Goal: Entertainment & Leisure: Consume media (video, audio)

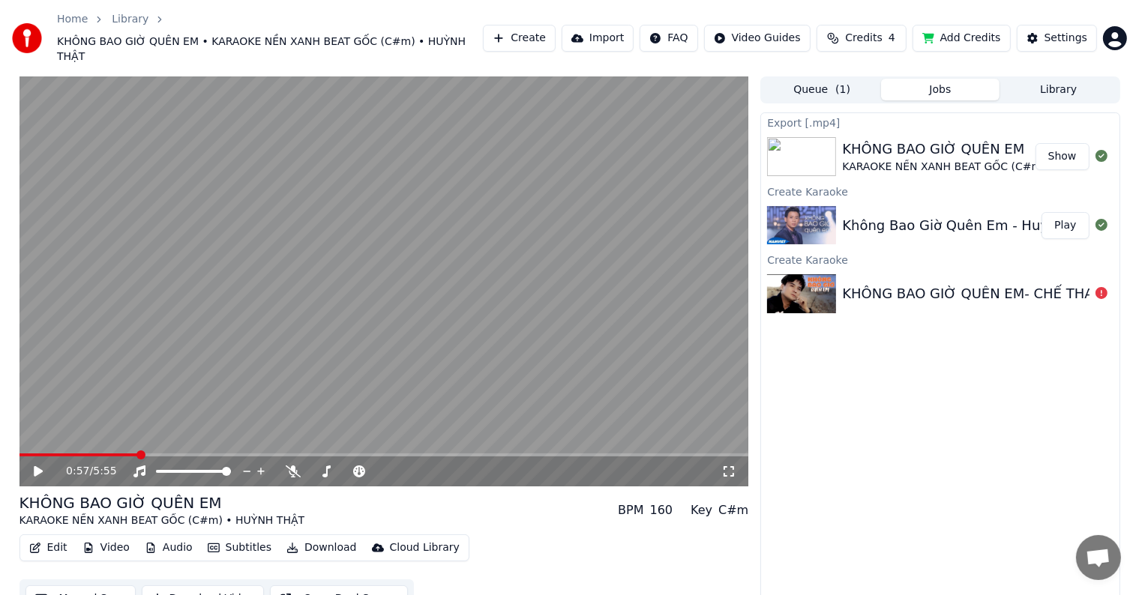
click at [1063, 143] on button "Show" at bounding box center [1062, 156] width 54 height 27
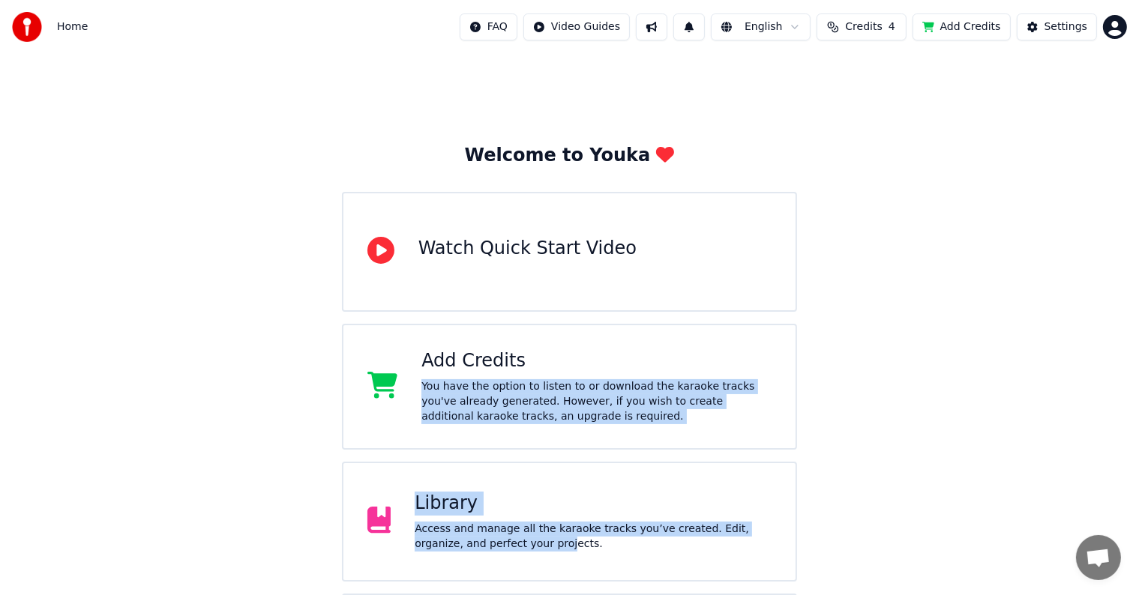
drag, startPoint x: 513, startPoint y: 367, endPoint x: 487, endPoint y: 546, distance: 180.2
click at [487, 546] on div "Welcome to Youka Watch Quick Start Video Add Credits You have the option to lis…" at bounding box center [570, 432] width 456 height 576
click at [514, 487] on div "Library Access and manage all the karaoke tracks you’ve created. Edit, organize…" at bounding box center [570, 522] width 456 height 120
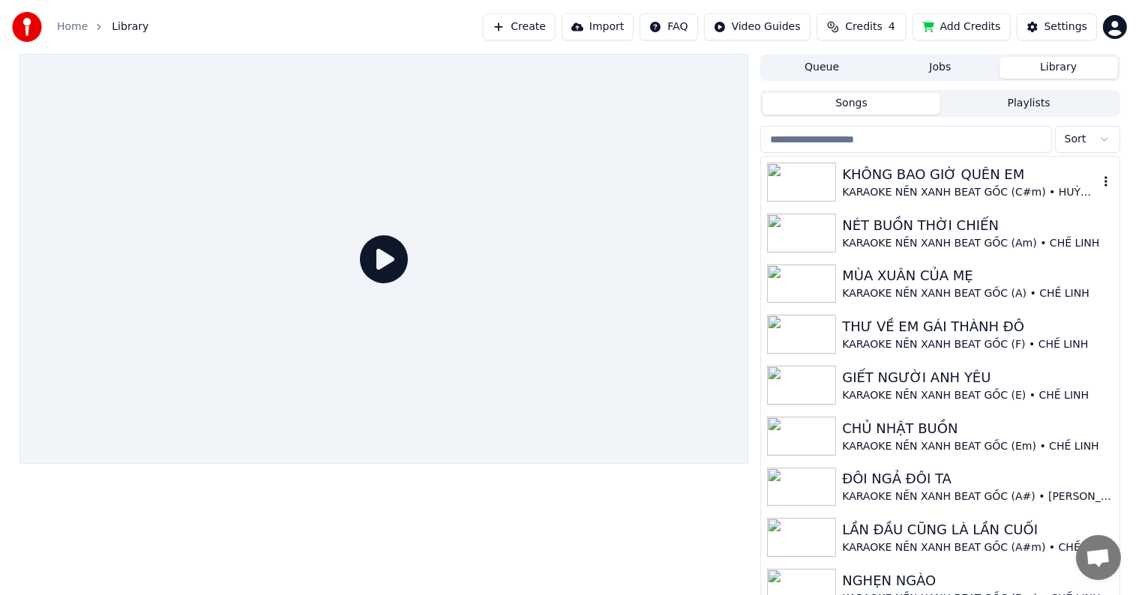
click at [959, 177] on div "KHÔNG BAO GIỜ QUÊN EM" at bounding box center [970, 174] width 256 height 21
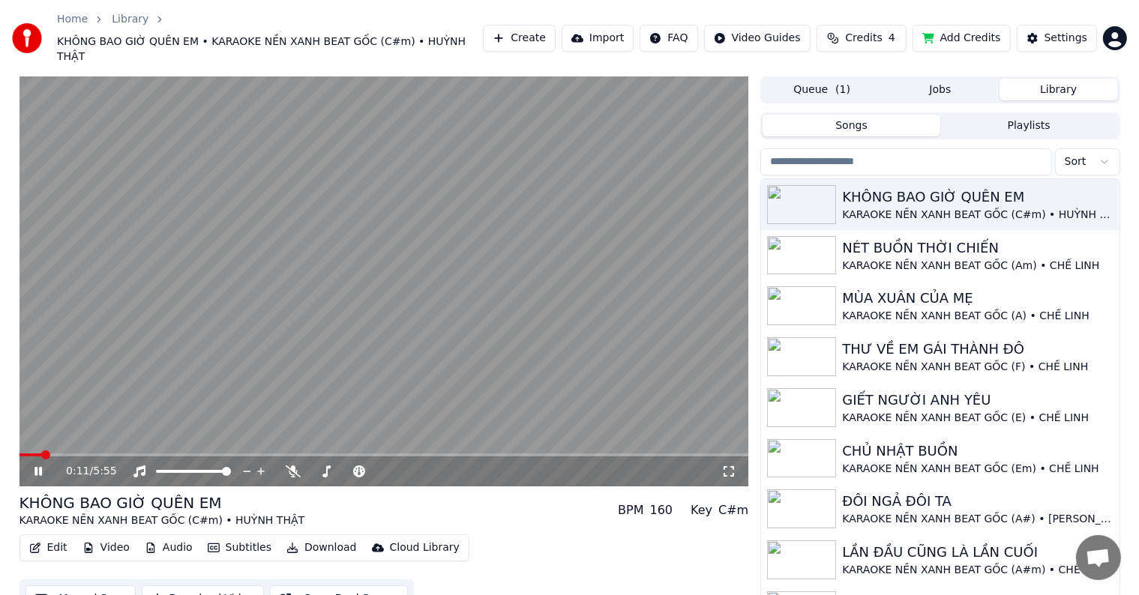
click at [42, 451] on span at bounding box center [45, 455] width 9 height 9
click at [55, 451] on span at bounding box center [59, 455] width 9 height 9
click at [1062, 31] on div "Settings" at bounding box center [1065, 38] width 43 height 15
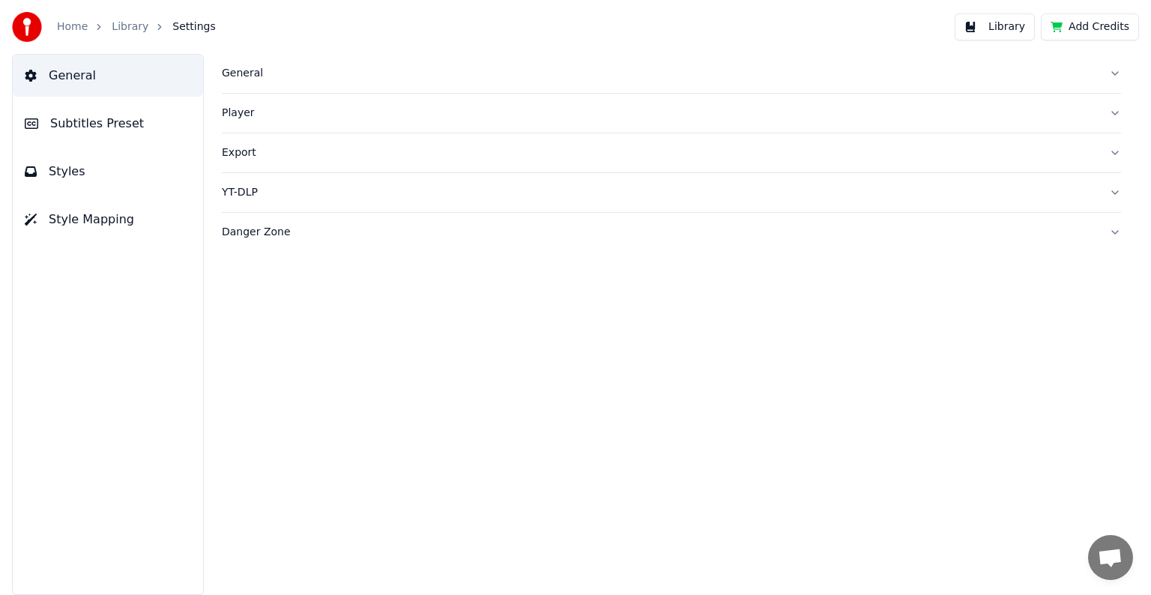
click at [100, 118] on span "Subtitles Preset" at bounding box center [97, 124] width 94 height 18
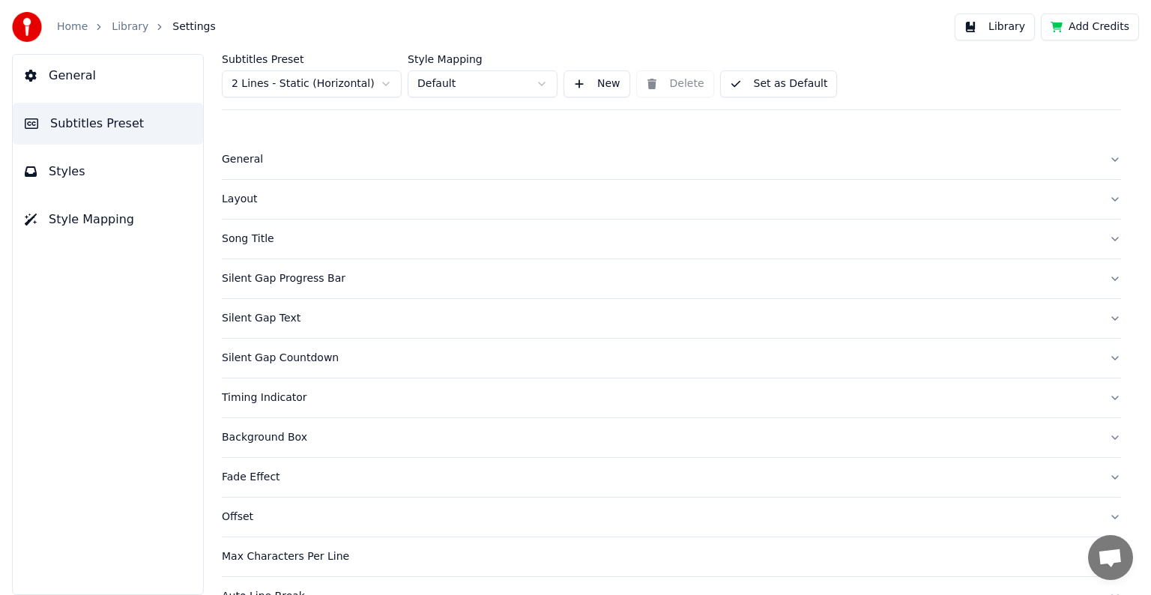
click at [243, 237] on div "Song Title" at bounding box center [660, 239] width 876 height 15
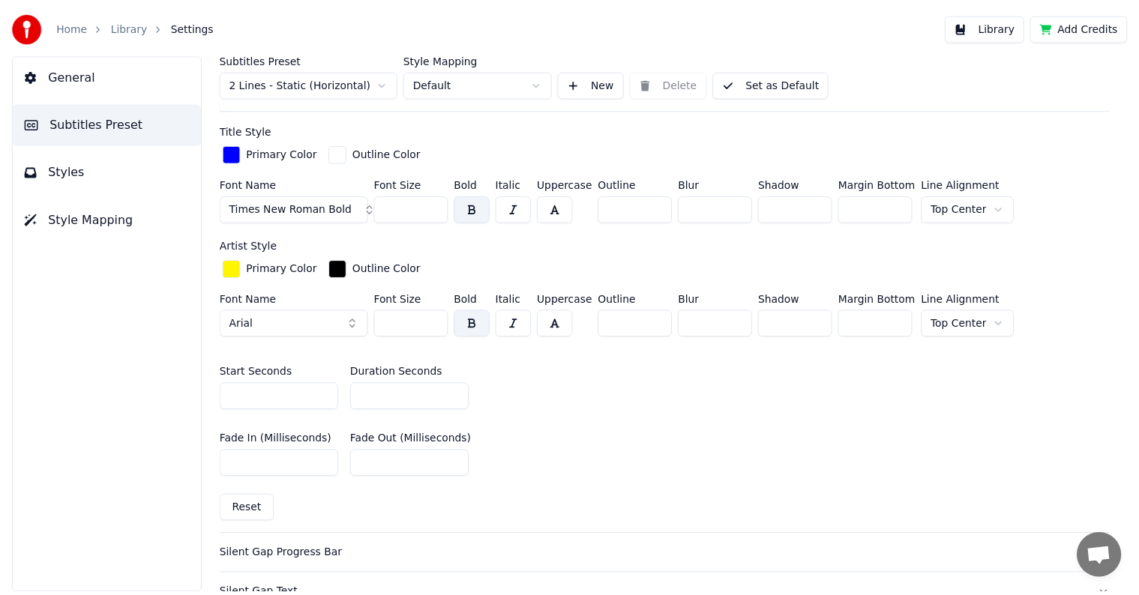
scroll to position [525, 0]
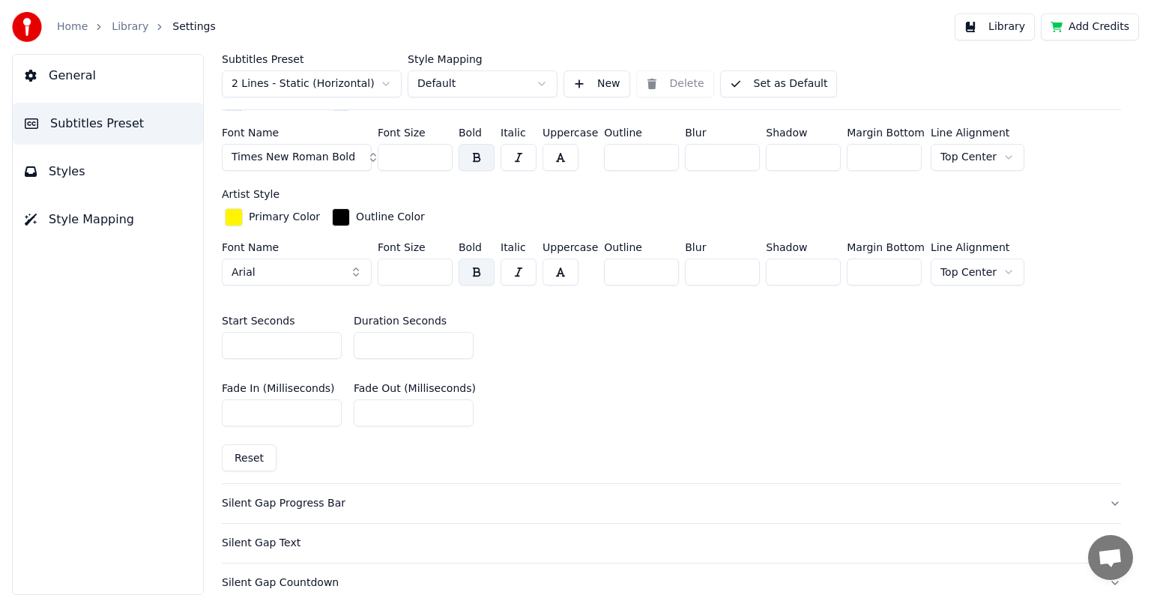
drag, startPoint x: 372, startPoint y: 340, endPoint x: 336, endPoint y: 337, distance: 36.1
click at [336, 337] on div "Start Seconds * Duration Seconds **" at bounding box center [672, 337] width 900 height 67
drag, startPoint x: 386, startPoint y: 339, endPoint x: 335, endPoint y: 341, distance: 51.0
click at [335, 341] on div "Start Seconds * Duration Seconds ***" at bounding box center [672, 337] width 900 height 67
type input "**"
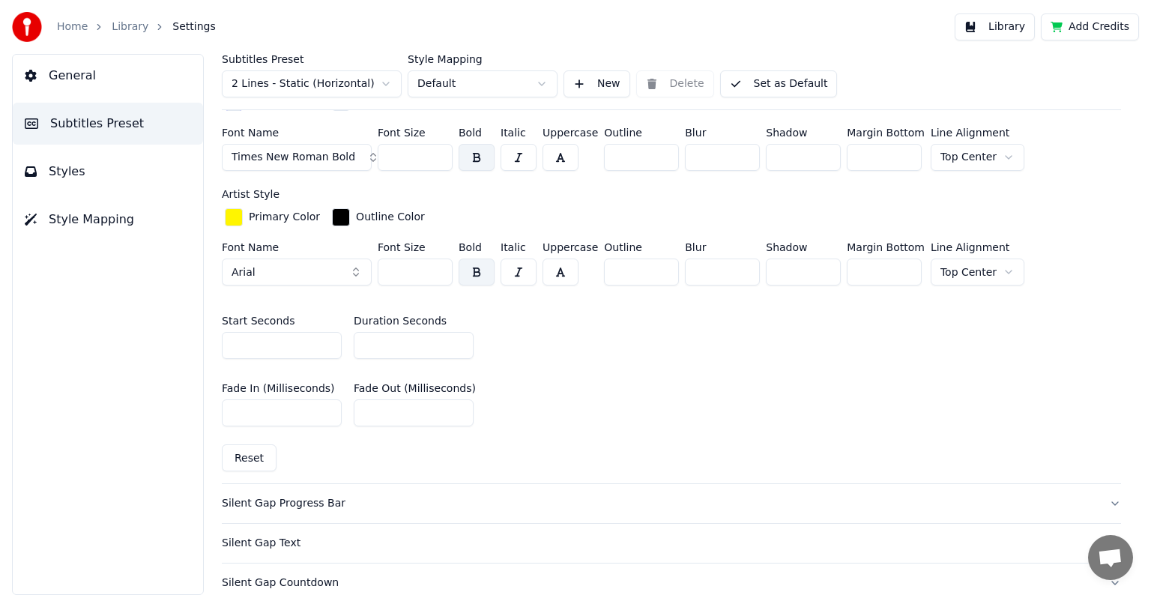
click at [564, 352] on div "Start Seconds * Duration Seconds **" at bounding box center [672, 337] width 900 height 67
click at [1002, 27] on button "Library" at bounding box center [995, 26] width 80 height 27
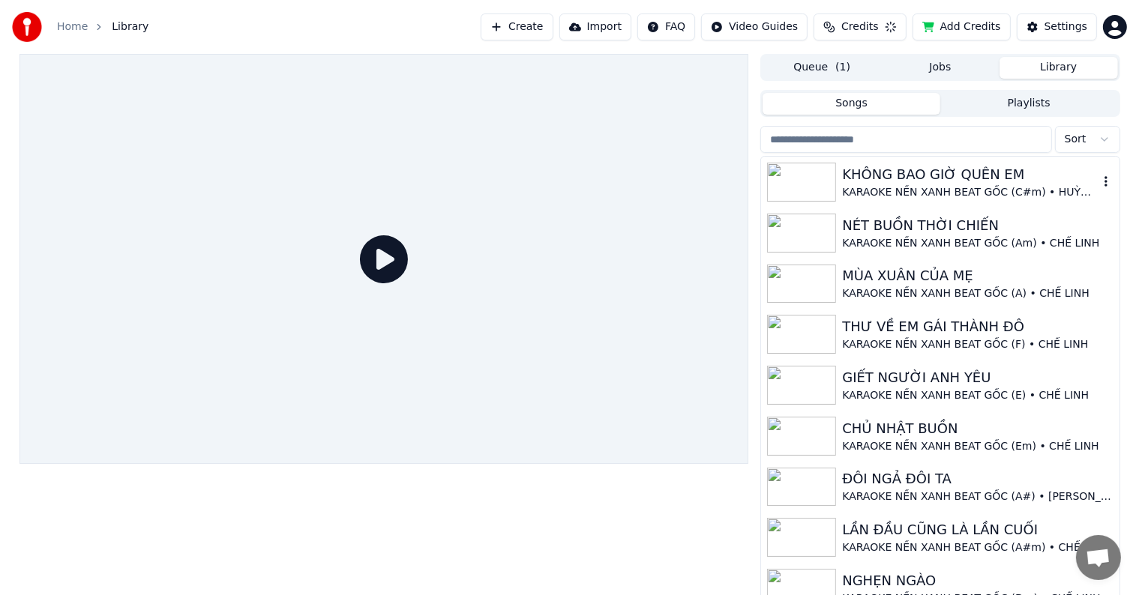
click at [901, 174] on div "KHÔNG BAO GIỜ QUÊN EM" at bounding box center [970, 174] width 256 height 21
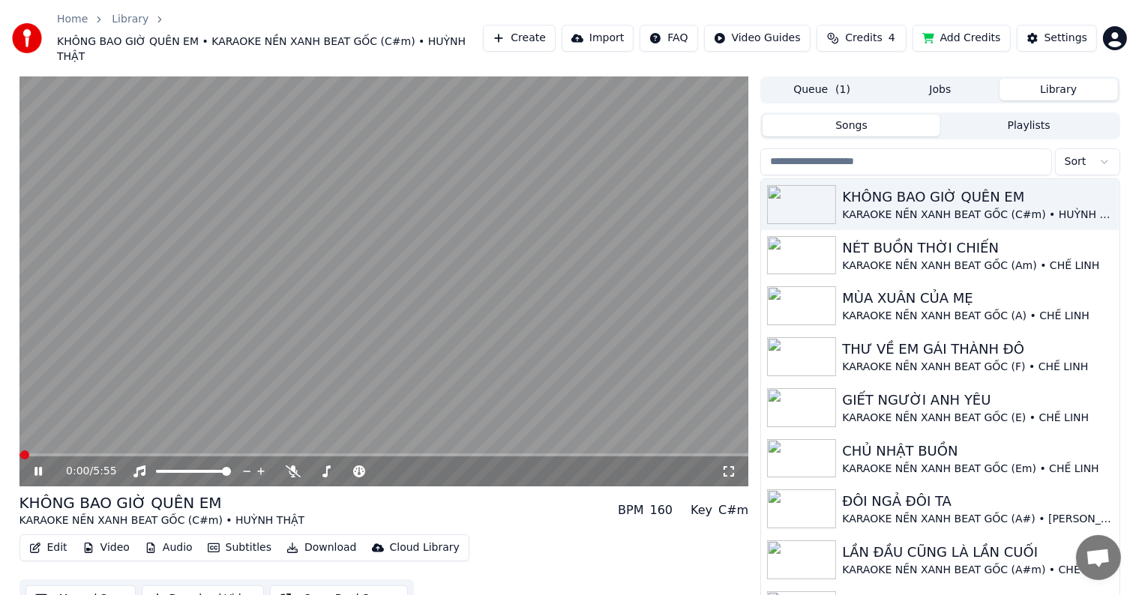
click at [729, 466] on icon at bounding box center [728, 472] width 15 height 12
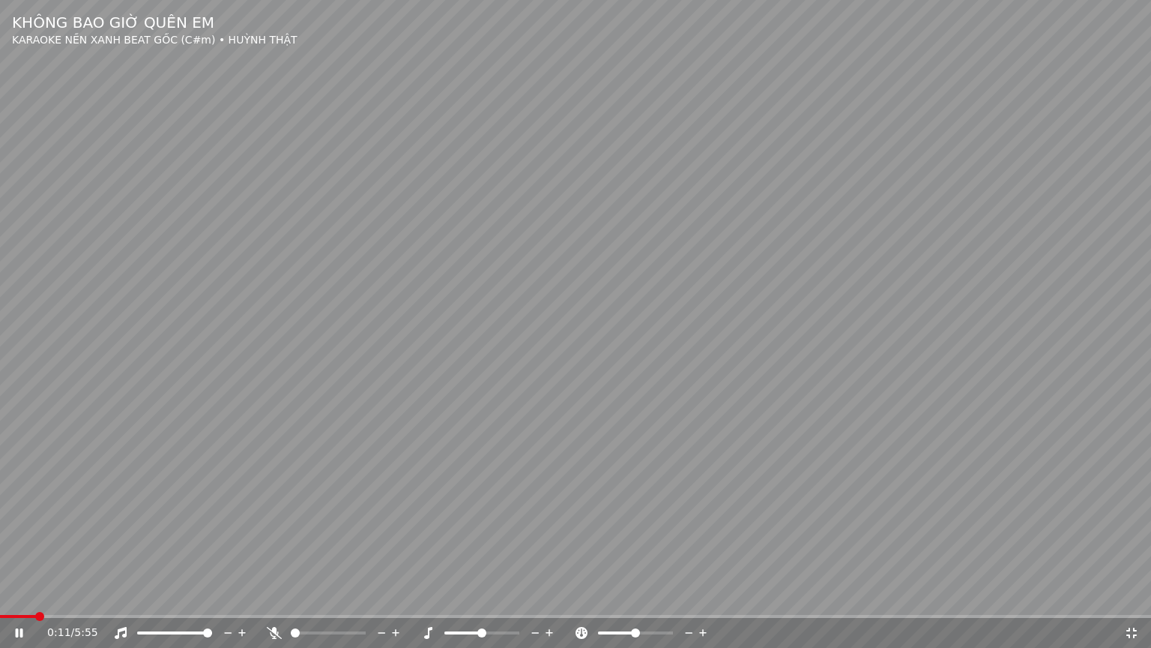
click at [36, 594] on span at bounding box center [575, 616] width 1151 height 3
